Goal: Browse casually

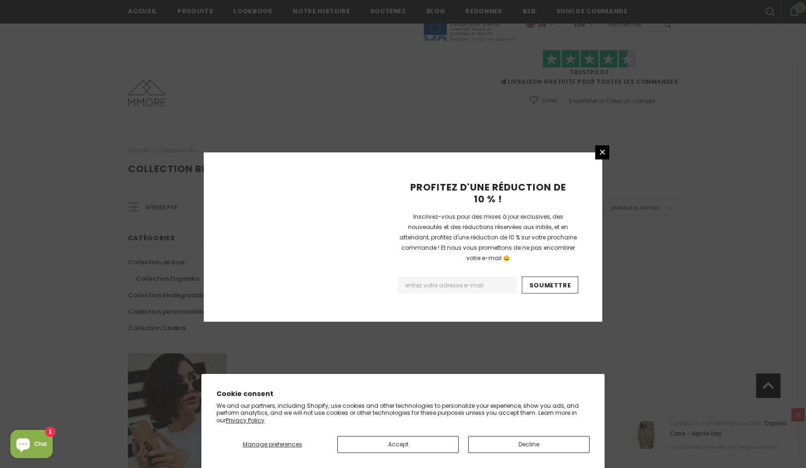
scroll to position [519, 0]
